Goal: Information Seeking & Learning: Learn about a topic

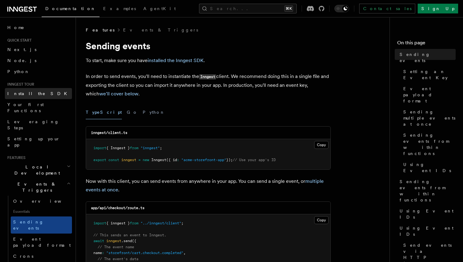
click at [32, 91] on span "Install the SDK" at bounding box center [38, 94] width 63 height 6
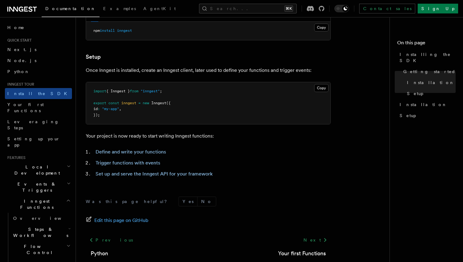
scroll to position [211, 0]
click at [405, 113] on span "Setup" at bounding box center [408, 116] width 16 height 6
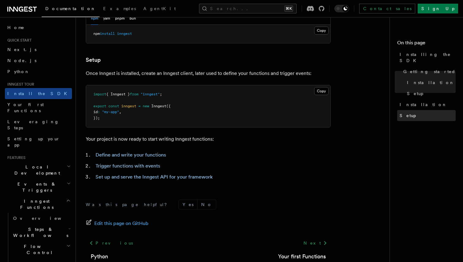
click at [411, 110] on link "Setup" at bounding box center [426, 115] width 58 height 11
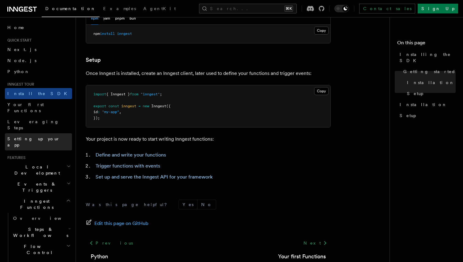
click at [36, 137] on span "Setting up your app" at bounding box center [33, 142] width 53 height 11
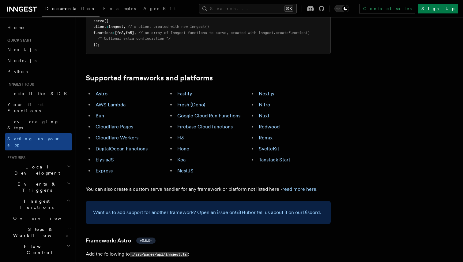
scroll to position [333, 0]
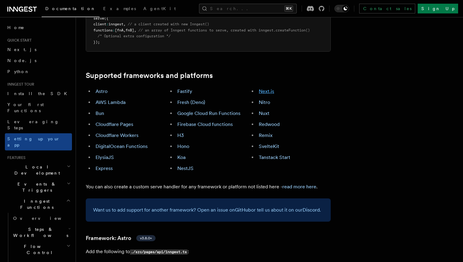
click at [270, 88] on link "Next.js" at bounding box center [266, 91] width 15 height 6
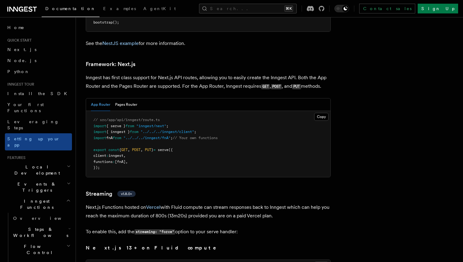
scroll to position [3986, 0]
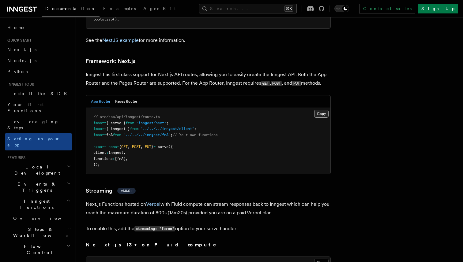
click at [322, 110] on button "Copy Copied" at bounding box center [321, 114] width 14 height 8
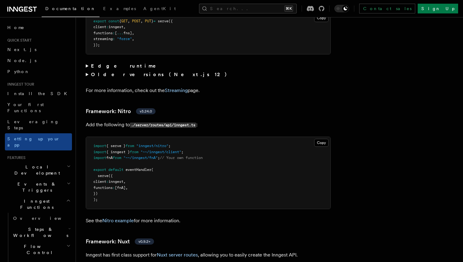
scroll to position [4222, 0]
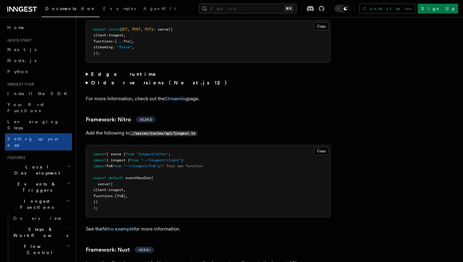
click at [98, 71] on strong "Edge runtime" at bounding box center [127, 74] width 73 height 6
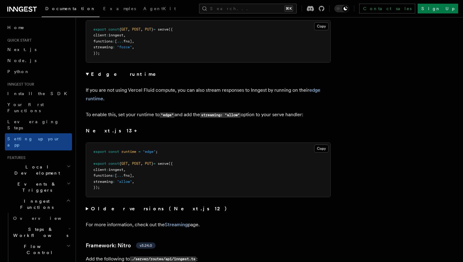
click at [88, 70] on summary "Edge runtime" at bounding box center [208, 74] width 245 height 9
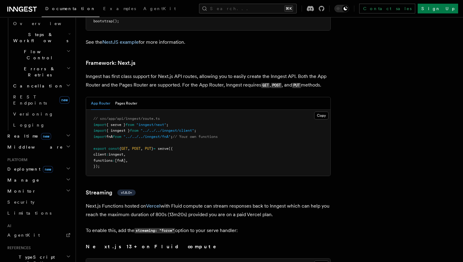
scroll to position [200, 0]
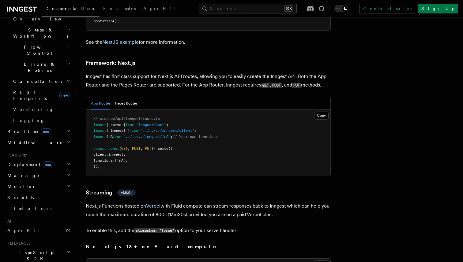
click at [20, 140] on span "Middleware" at bounding box center [34, 143] width 58 height 6
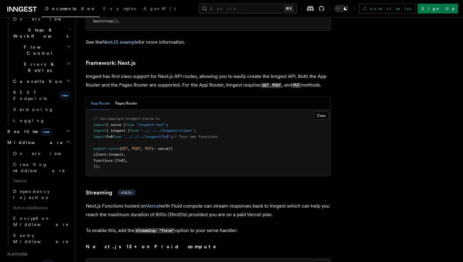
click at [20, 140] on span "Middleware" at bounding box center [34, 143] width 58 height 6
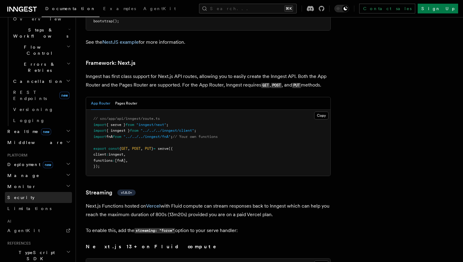
click at [44, 192] on link "Security" at bounding box center [38, 197] width 67 height 11
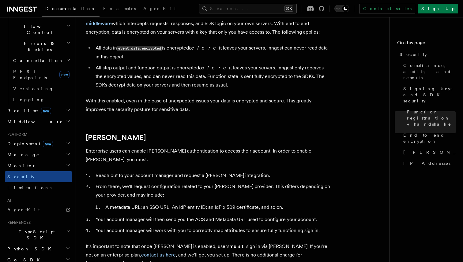
scroll to position [235, 0]
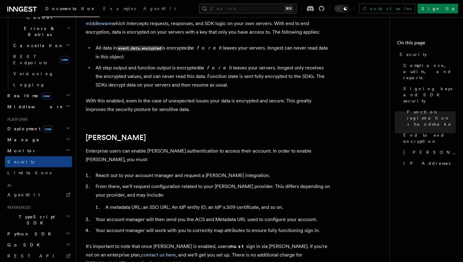
click at [40, 212] on h2 "TypeScript SDK" at bounding box center [38, 220] width 67 height 17
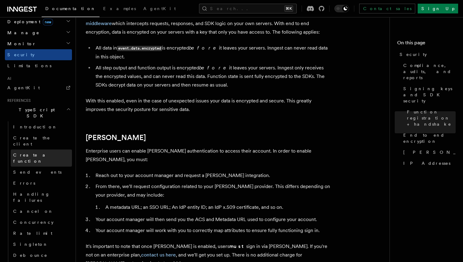
scroll to position [353, 0]
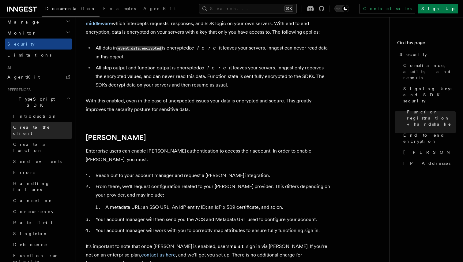
click at [43, 122] on link "Create the client" at bounding box center [41, 130] width 61 height 17
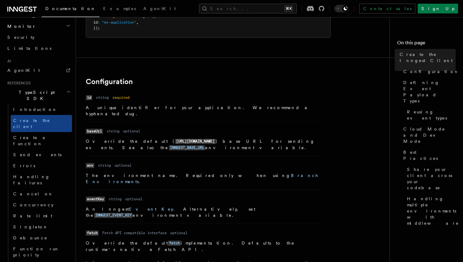
scroll to position [359, 0]
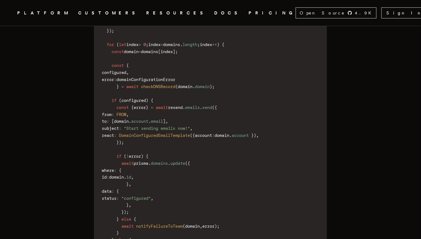
scroll to position [1487, 0]
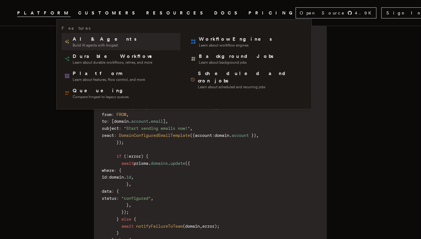
click at [102, 41] on span "AI & Agents" at bounding box center [105, 39] width 65 height 7
